Goal: Communication & Community: Participate in discussion

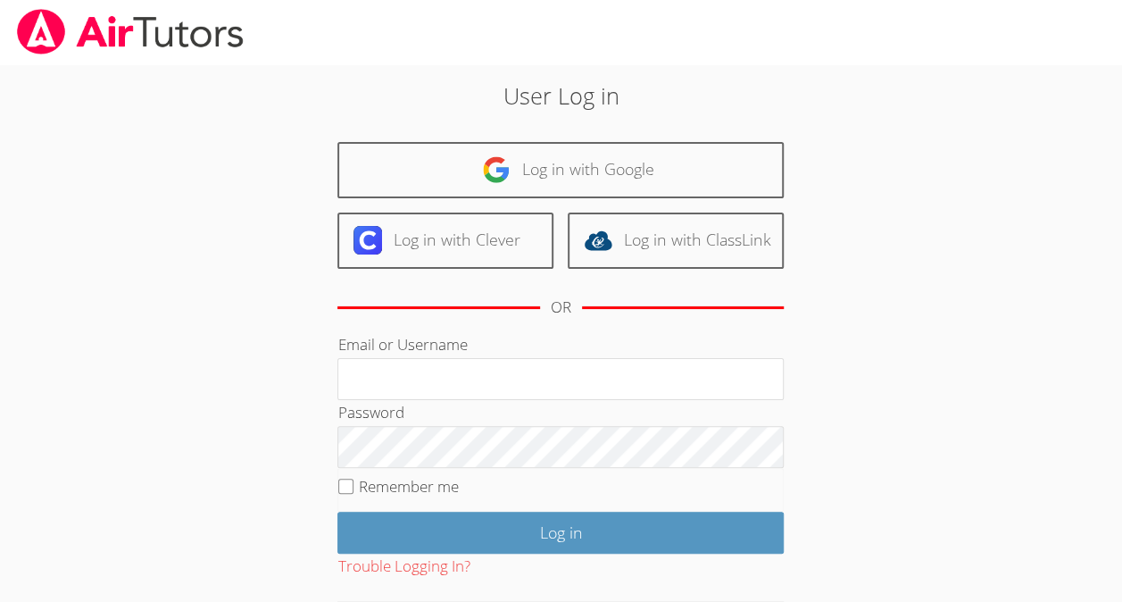
scroll to position [90, 0]
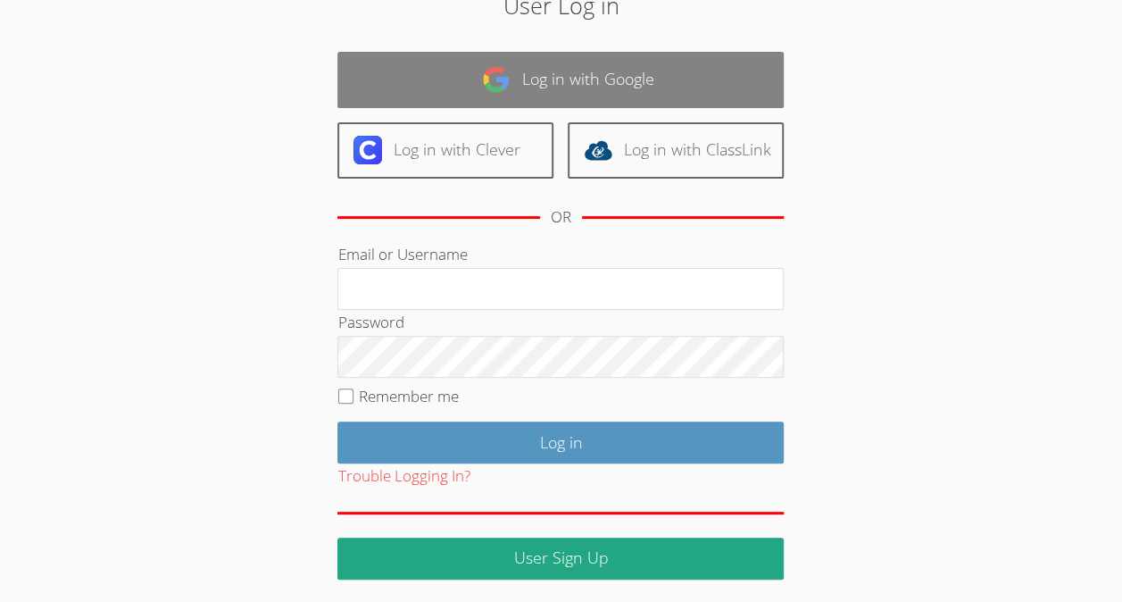
click at [558, 75] on link "Log in with Google" at bounding box center [560, 80] width 446 height 56
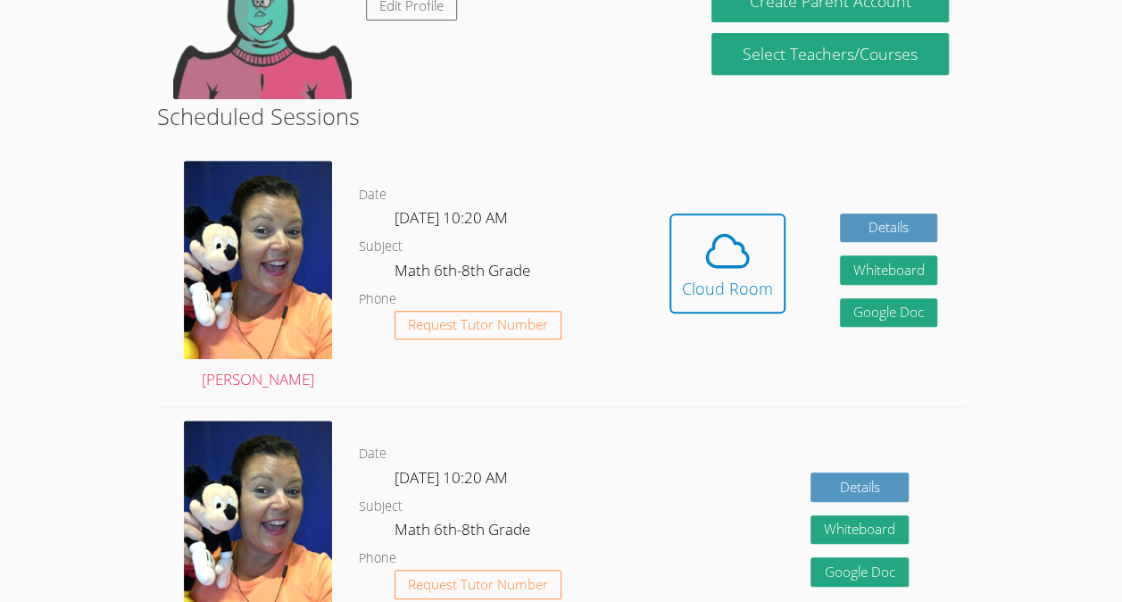
scroll to position [368, 0]
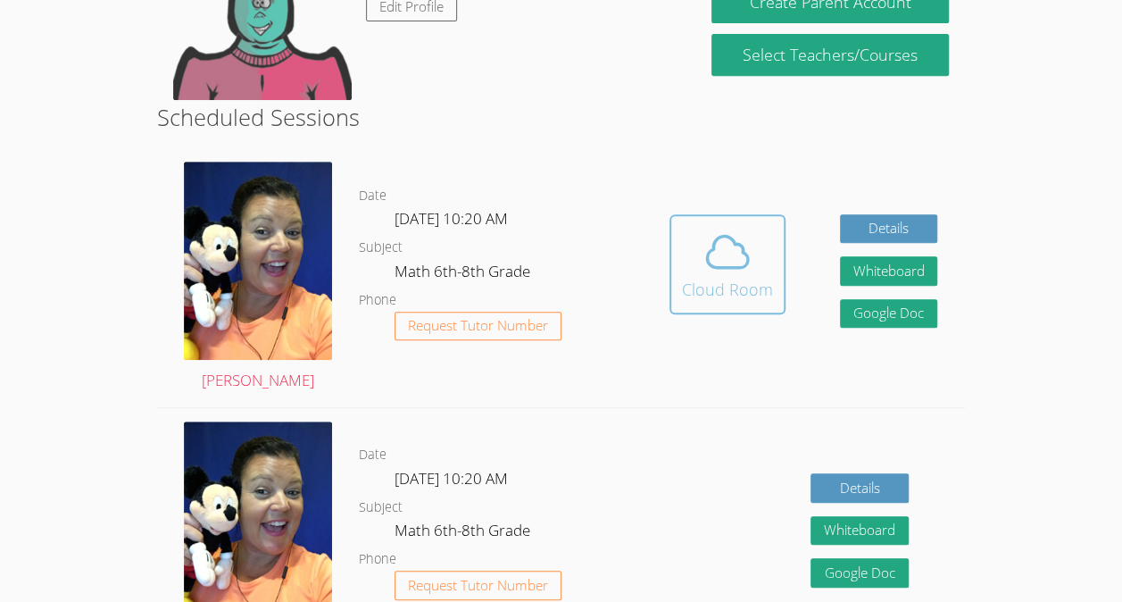
click at [718, 262] on icon at bounding box center [728, 252] width 50 height 50
click at [743, 284] on div "Cloud Room" at bounding box center [727, 289] width 91 height 25
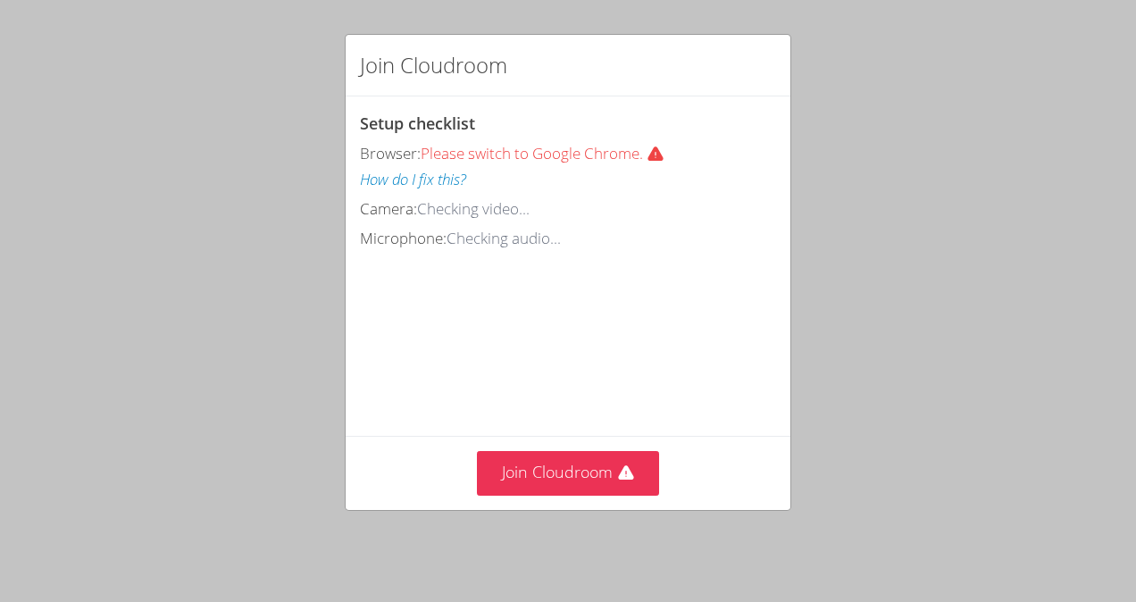
click at [561, 506] on div "Join Cloudroom" at bounding box center [568, 472] width 445 height 73
click at [596, 459] on button "Join Cloudroom" at bounding box center [568, 473] width 183 height 44
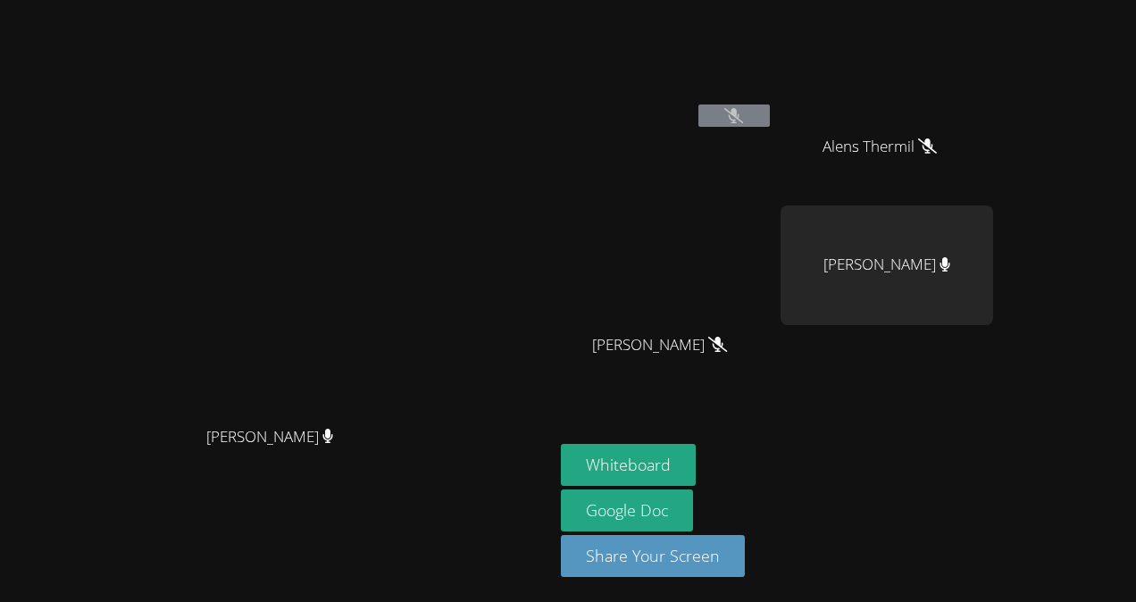
click at [743, 114] on icon at bounding box center [733, 115] width 19 height 15
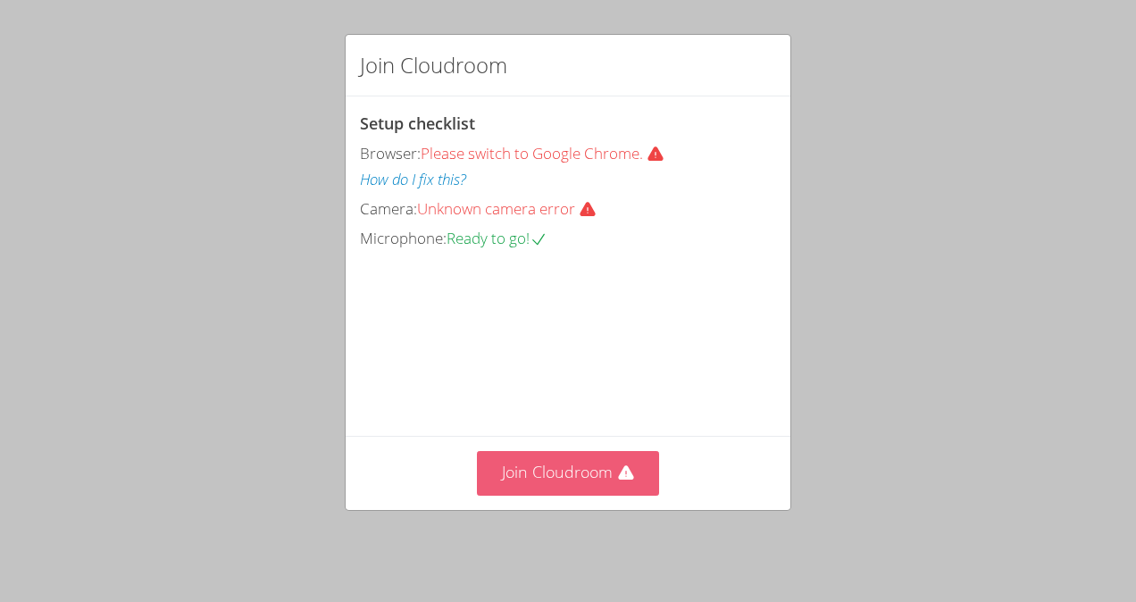
click at [544, 482] on button "Join Cloudroom" at bounding box center [568, 473] width 183 height 44
